Goal: Task Accomplishment & Management: Manage account settings

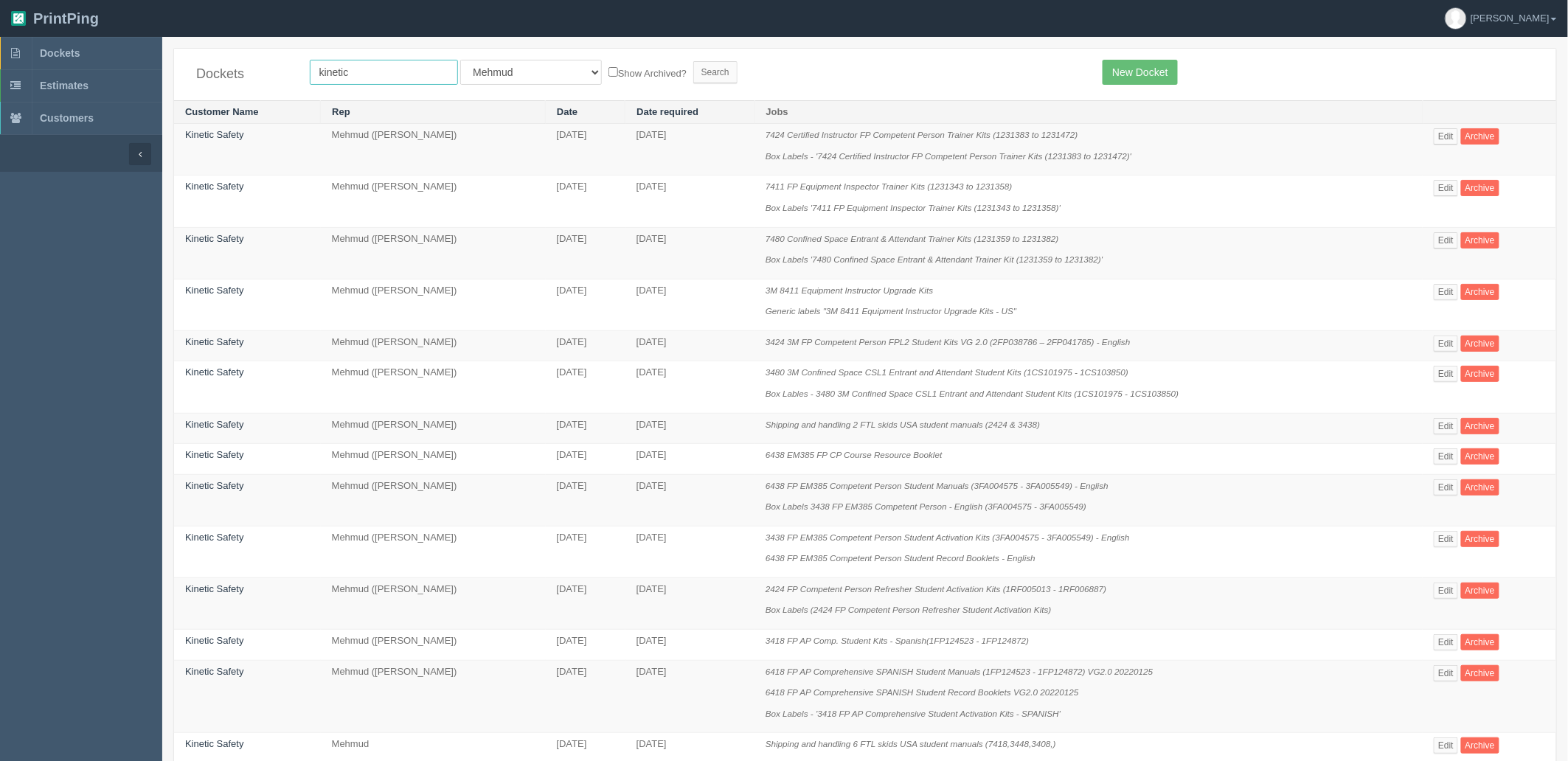
drag, startPoint x: 383, startPoint y: 73, endPoint x: 180, endPoint y: 47, distance: 204.7
click at [182, 50] on div "Dockets kinetic All Users Ali Ali Test 1 Aly Amy Ankit Arif Brandon Dan France …" at bounding box center [865, 74] width 1382 height 51
type input "airport"
click at [693, 61] on input "Search" at bounding box center [716, 72] width 44 height 22
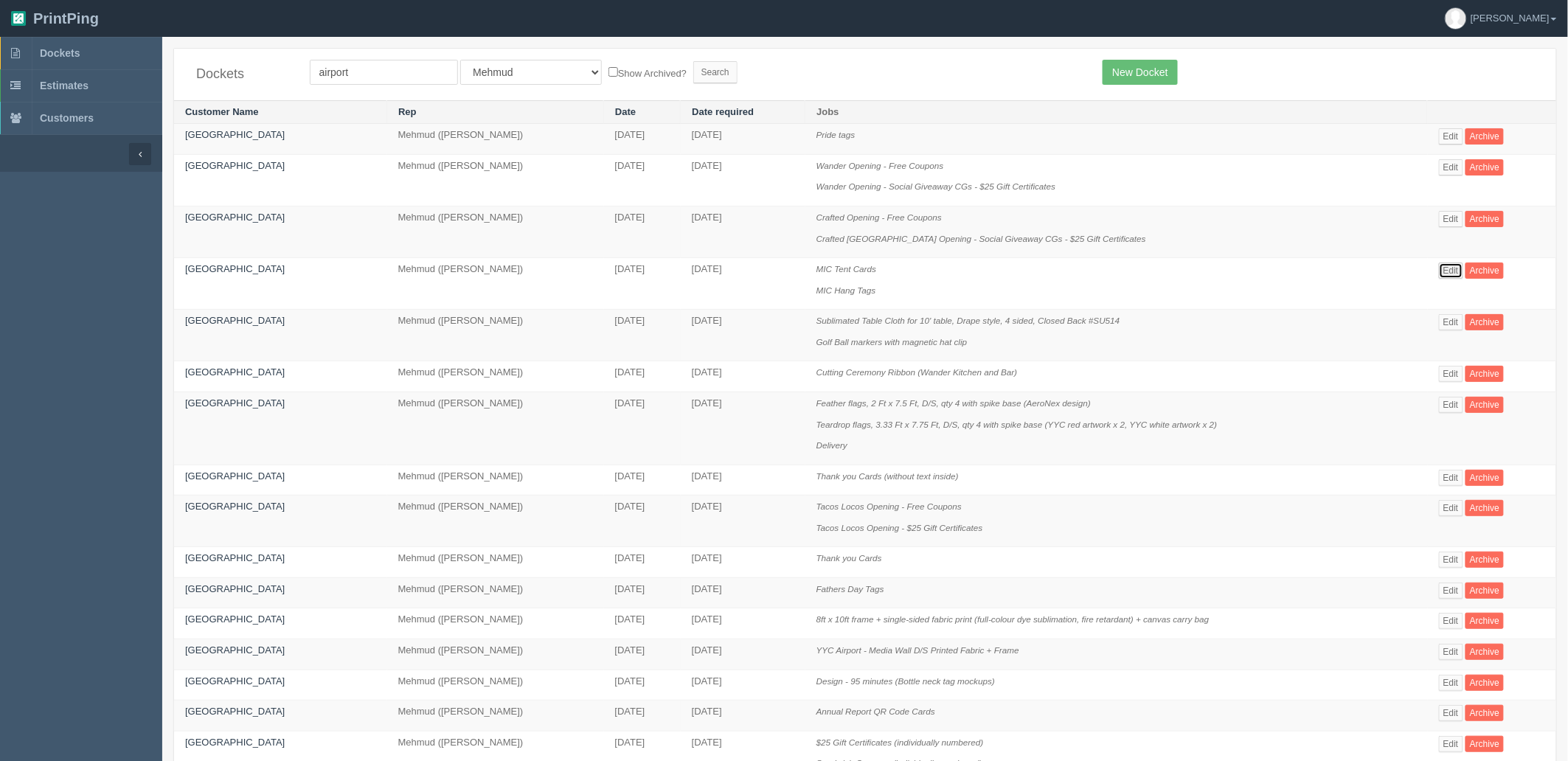
click at [1455, 268] on link "Edit" at bounding box center [1452, 270] width 24 height 16
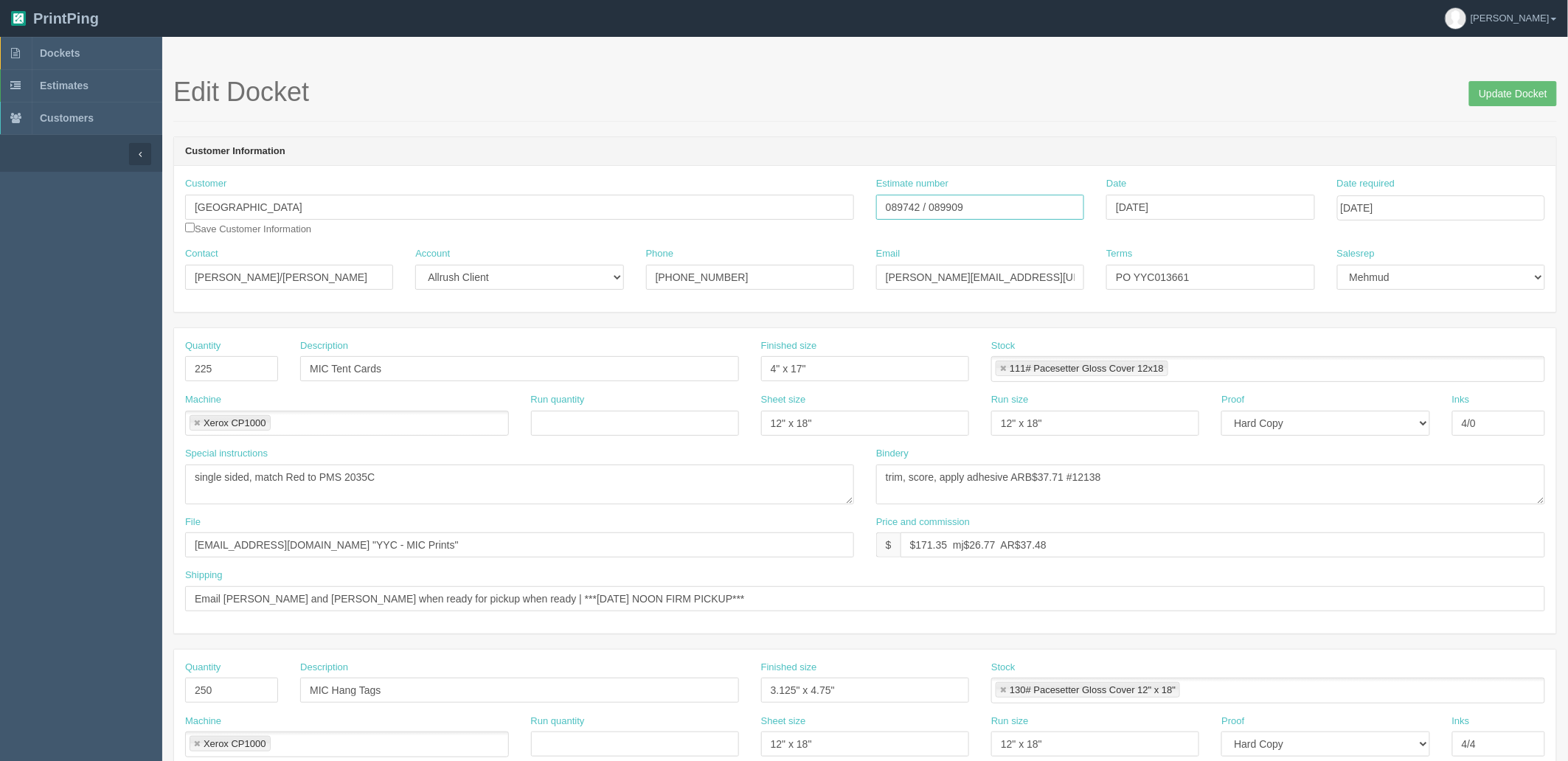
click at [911, 205] on input "089742 / 089909" at bounding box center [980, 207] width 208 height 25
click at [1100, 478] on textarea "trim, score, apply adhesive ARB$37.71 #12138" at bounding box center [1211, 484] width 669 height 40
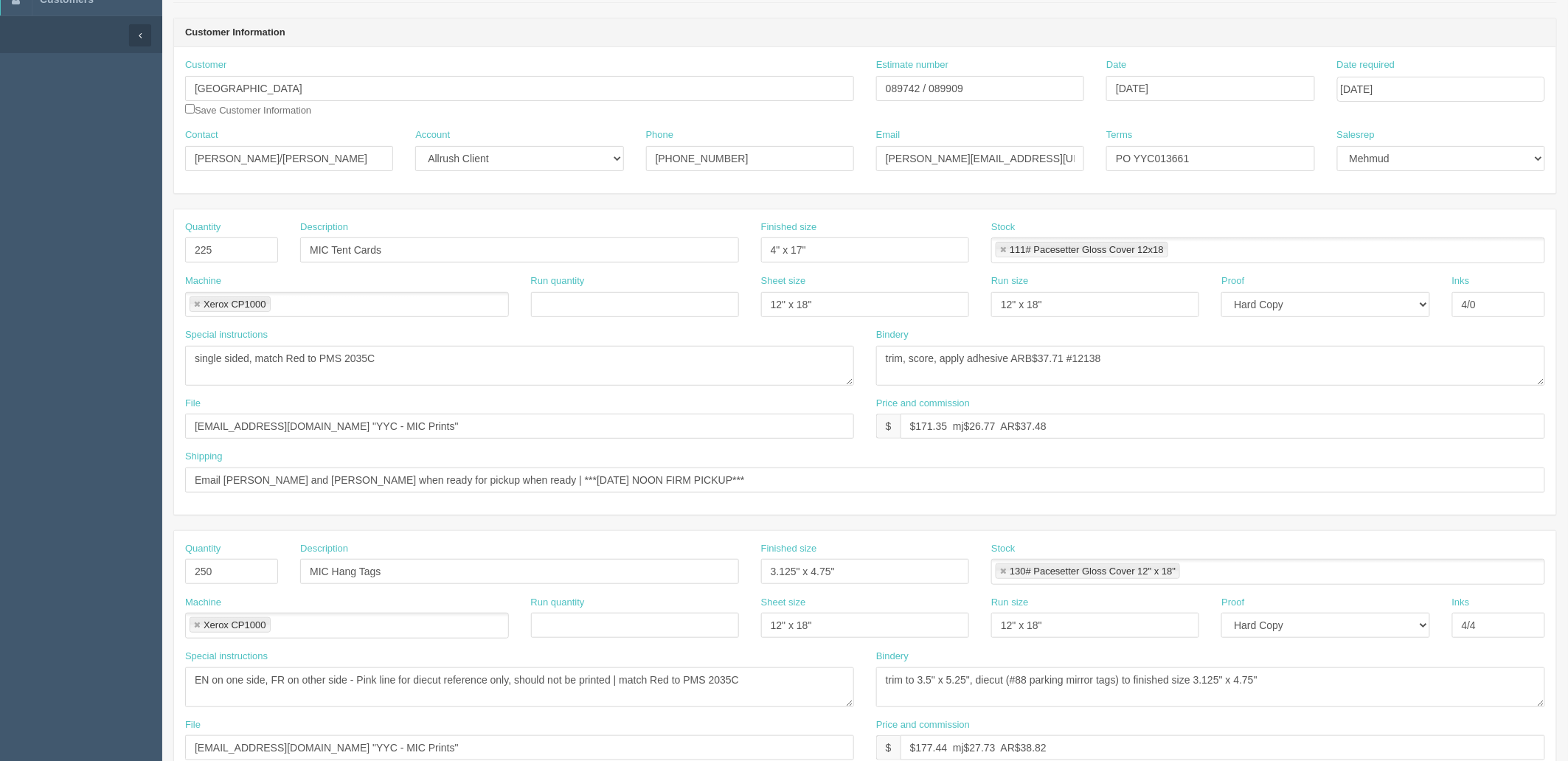
scroll to position [327, 0]
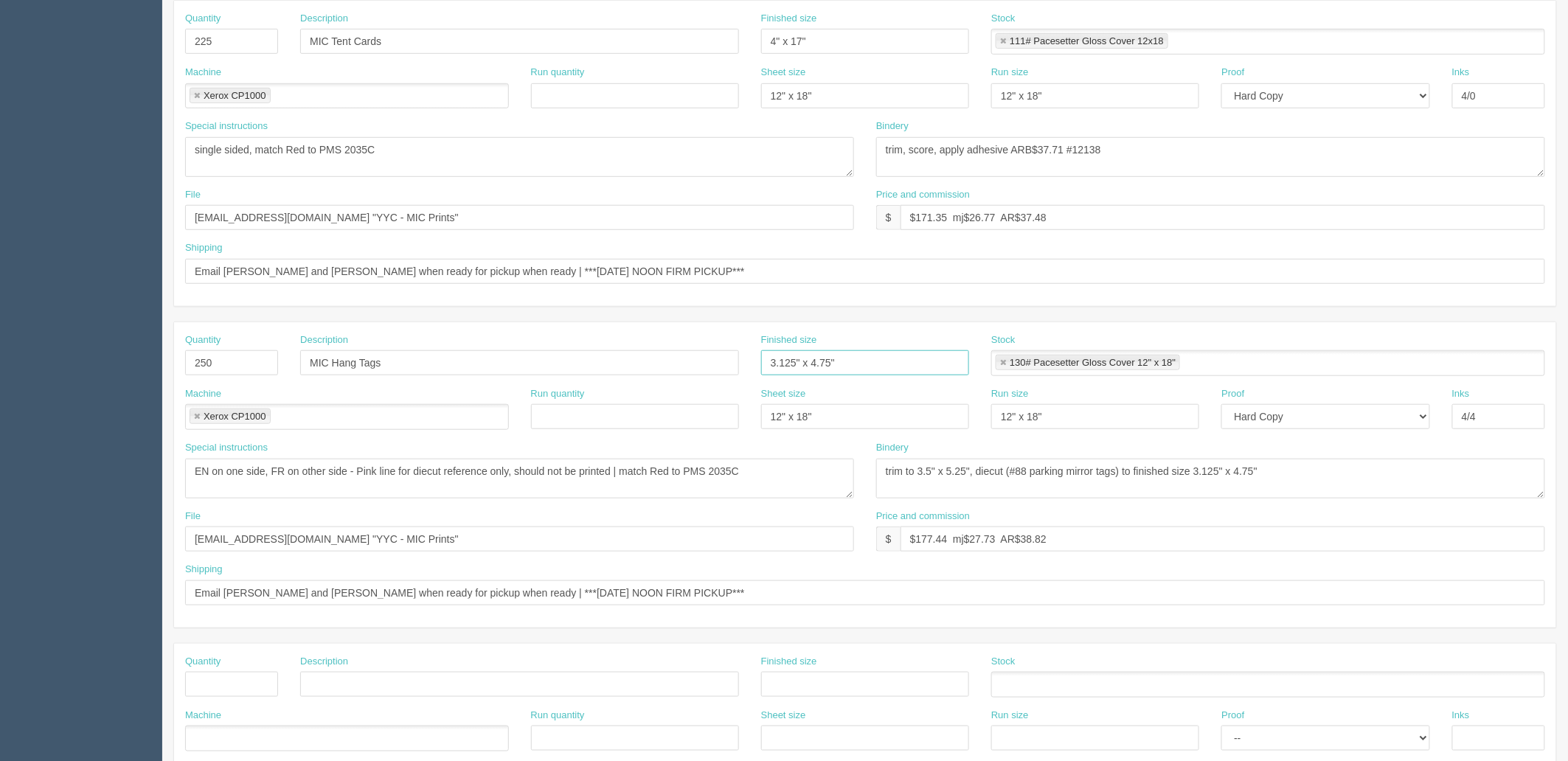
drag, startPoint x: 889, startPoint y: 359, endPoint x: 328, endPoint y: 357, distance: 561.0
click at [335, 355] on div "Quantity 250 Description MIC Hang Tags Finished size 3.125" x 4.75" Stock 130# …" at bounding box center [865, 360] width 1382 height 54
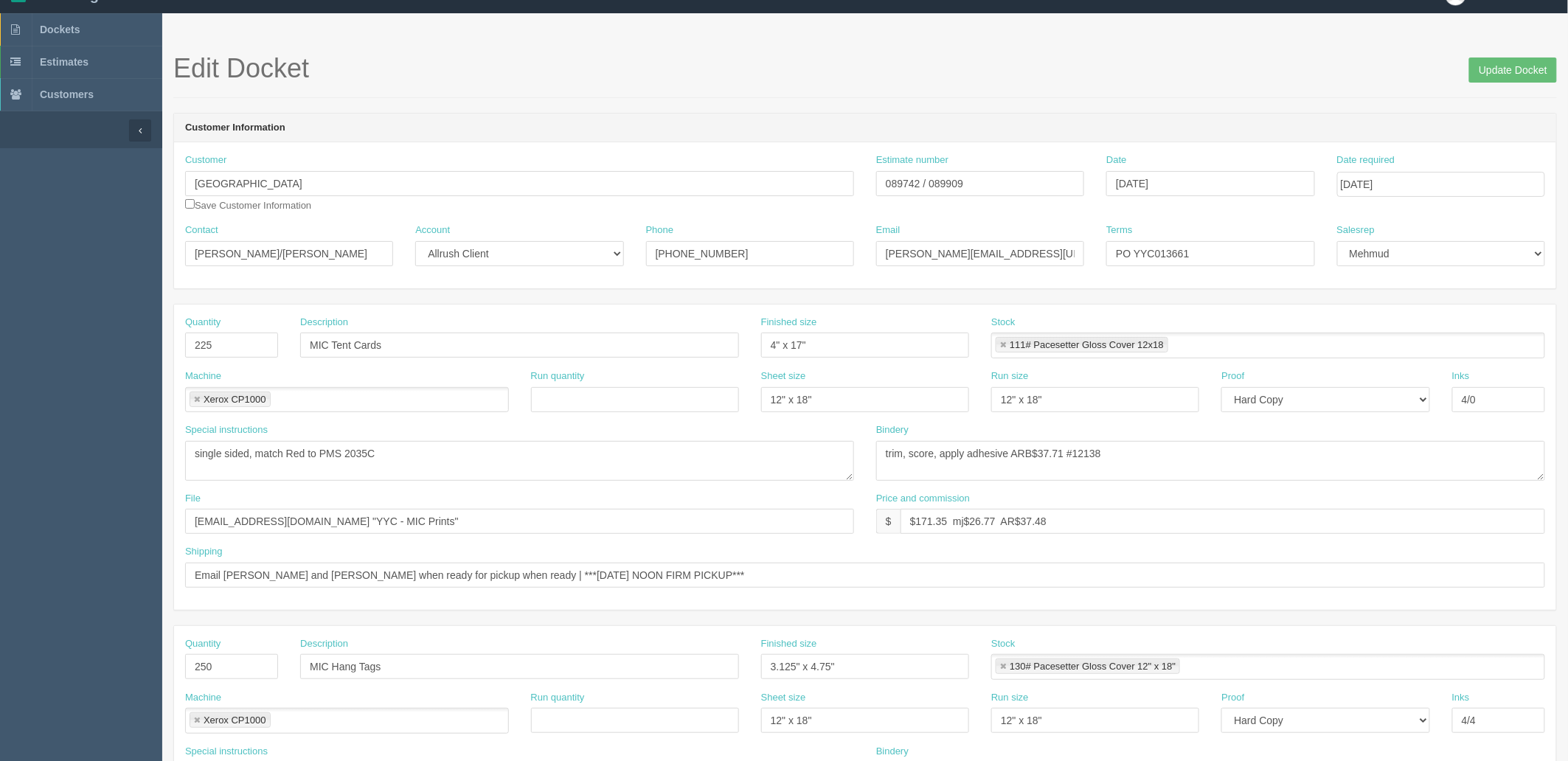
scroll to position [0, 0]
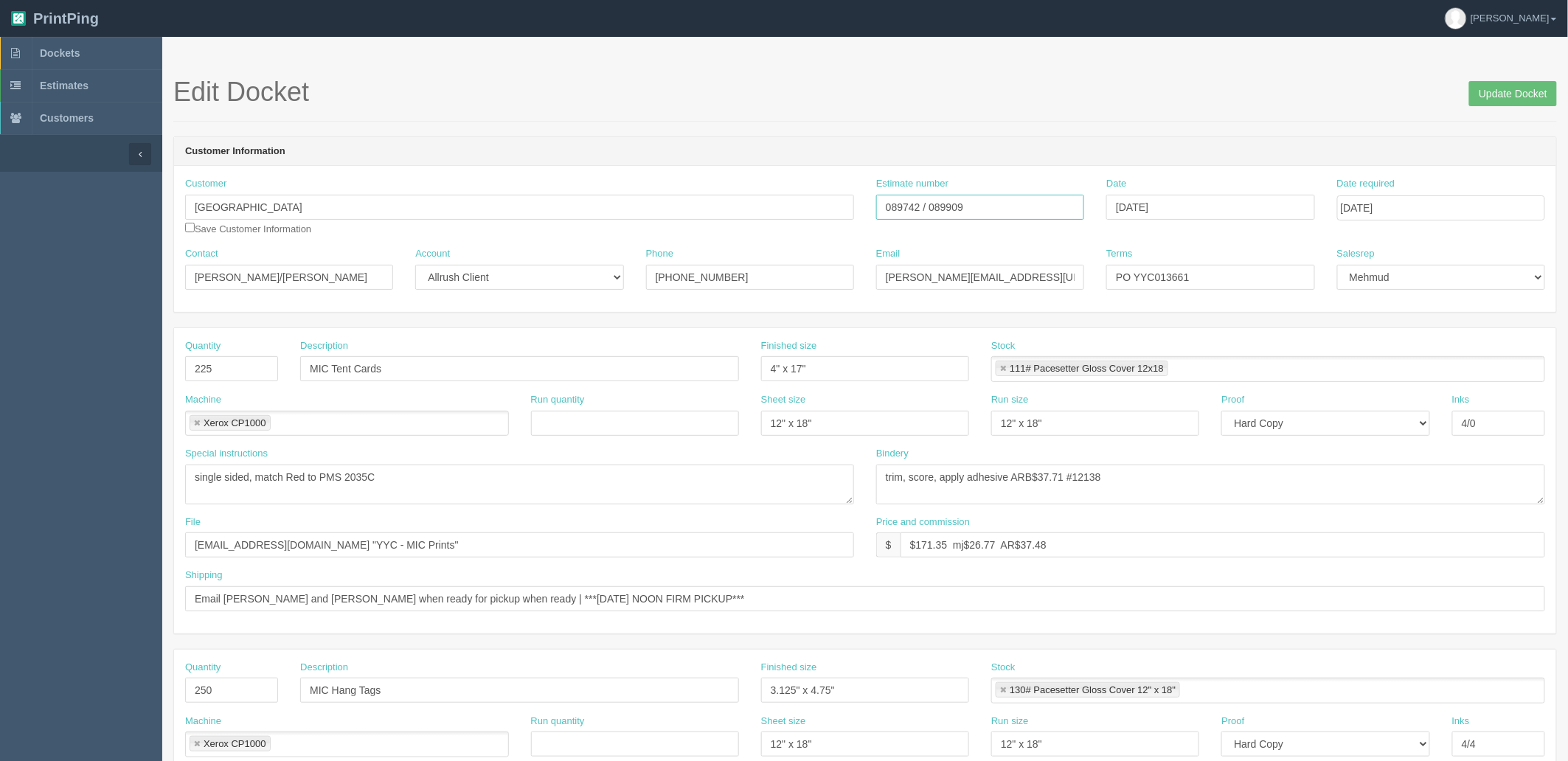
click at [953, 203] on input "089742 / 089909" at bounding box center [980, 207] width 208 height 25
click at [82, 42] on link "Dockets" at bounding box center [81, 53] width 162 height 32
